Goal: Information Seeking & Learning: Learn about a topic

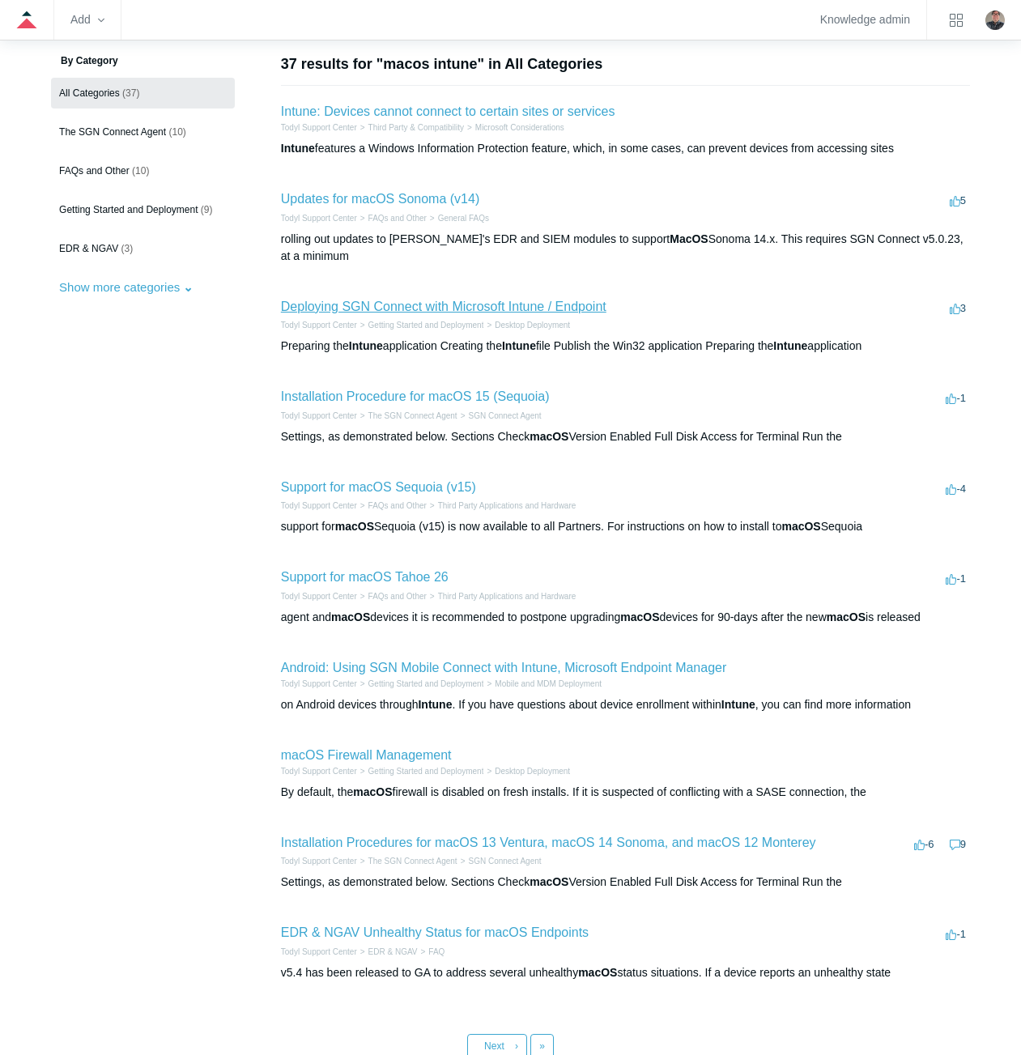
scroll to position [162, 0]
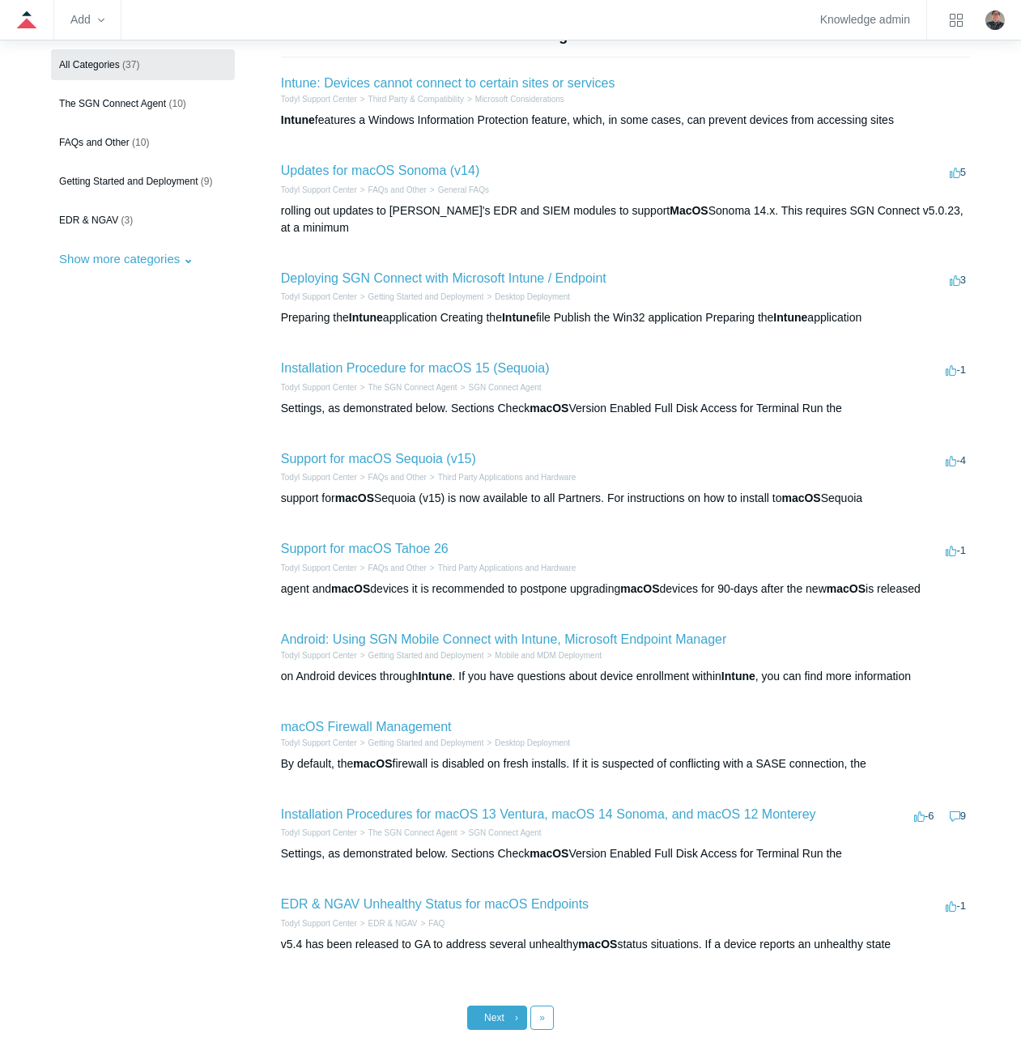
click at [498, 1012] on link "Next ›" at bounding box center [497, 1018] width 60 height 24
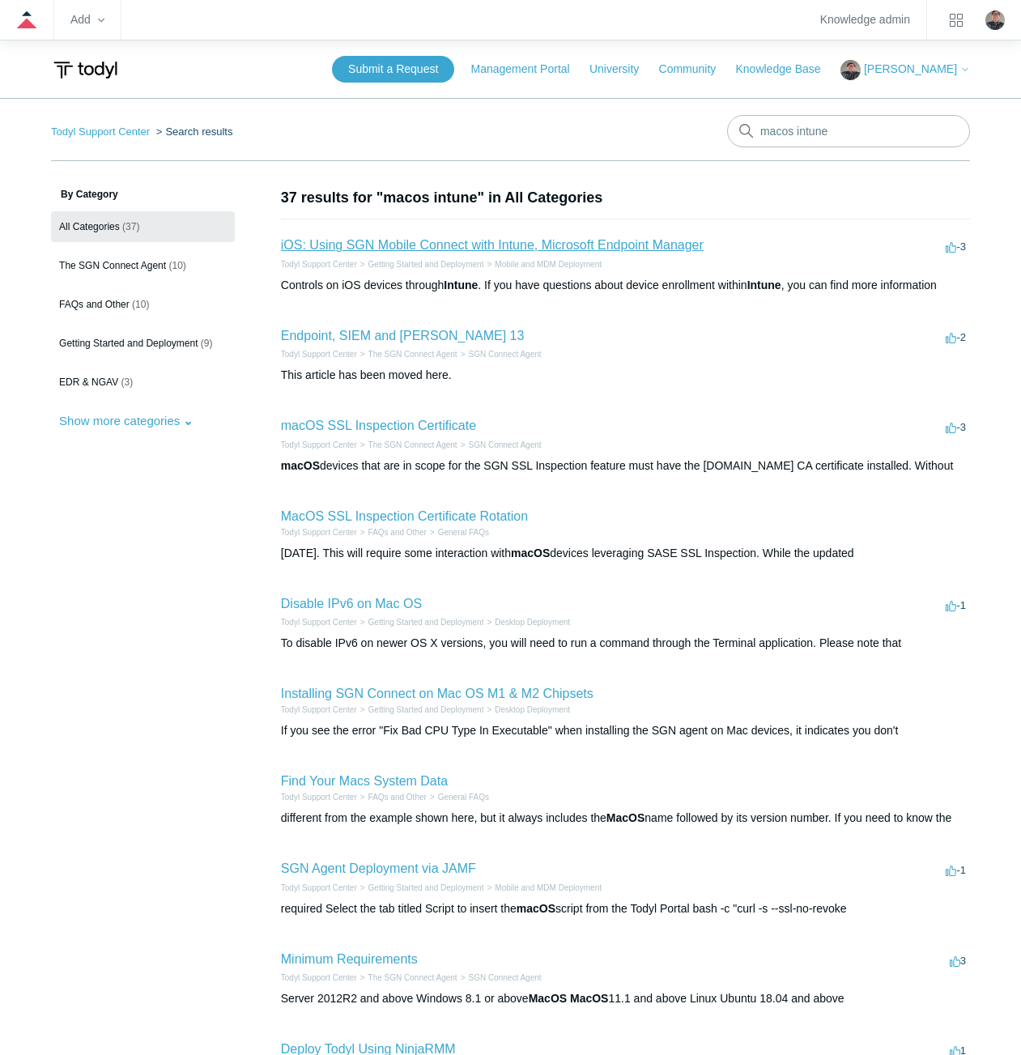
click at [442, 245] on link "iOS: Using SGN Mobile Connect with Intune, Microsoft Endpoint Manager" at bounding box center [492, 245] width 423 height 14
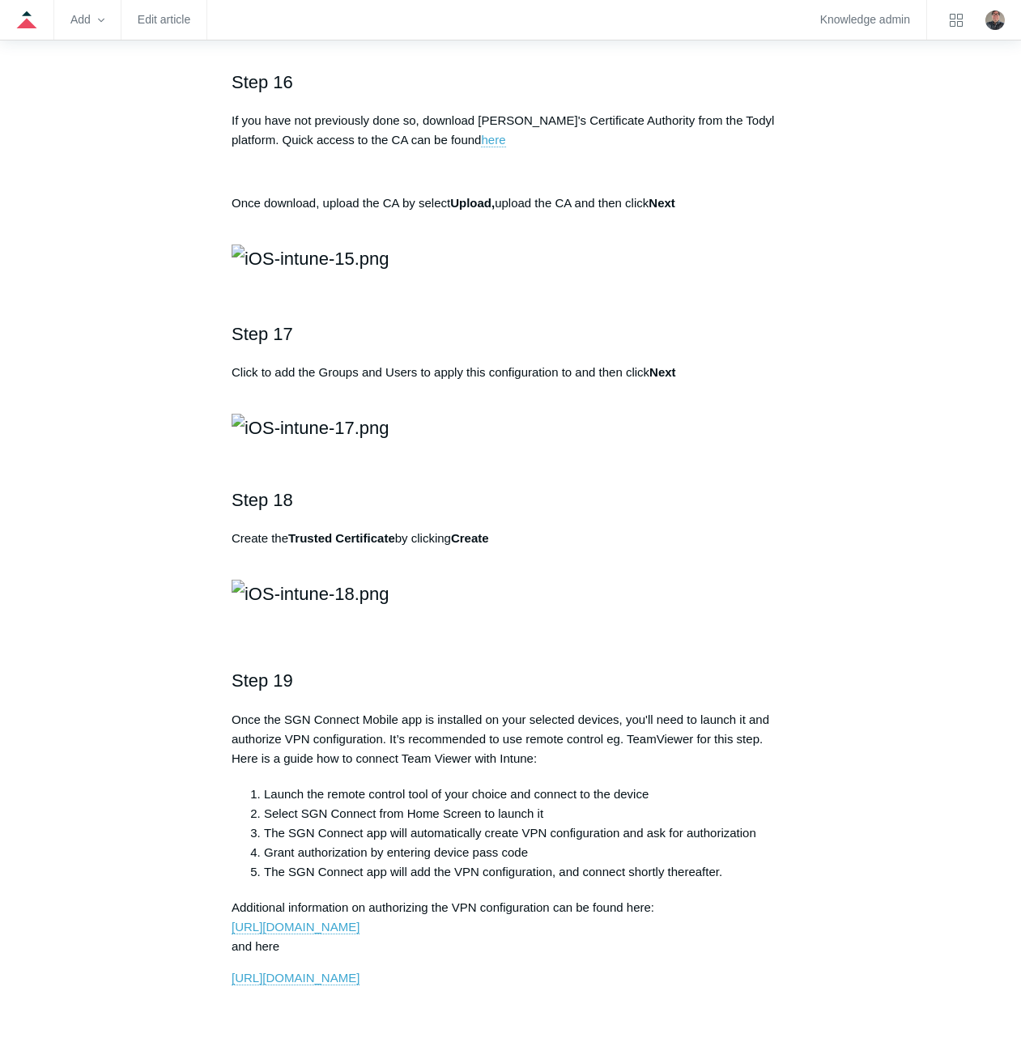
scroll to position [3776, 0]
